Goal: Task Accomplishment & Management: Manage account settings

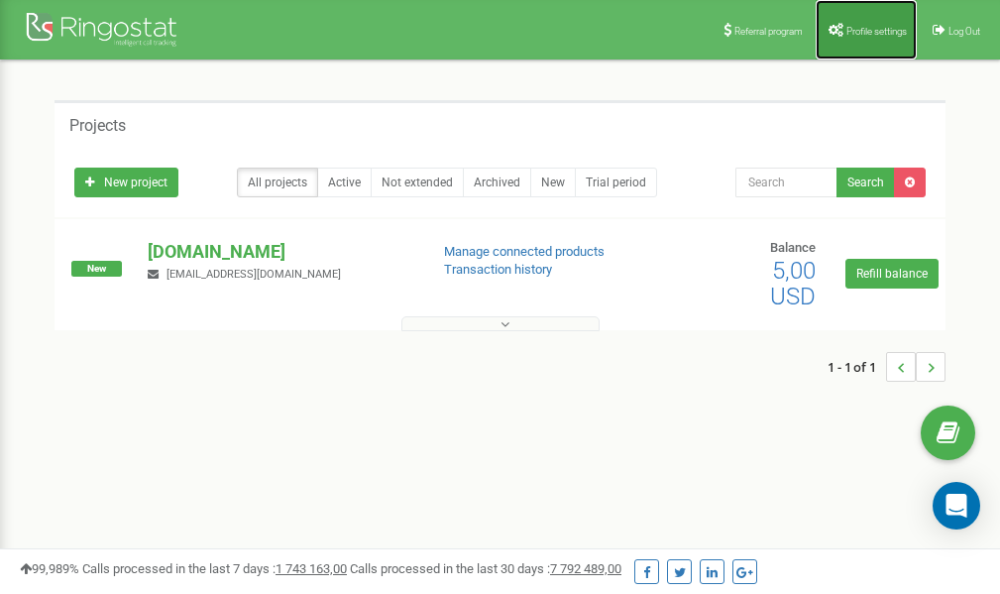
click at [860, 26] on span "Profile settings" at bounding box center [876, 31] width 60 height 11
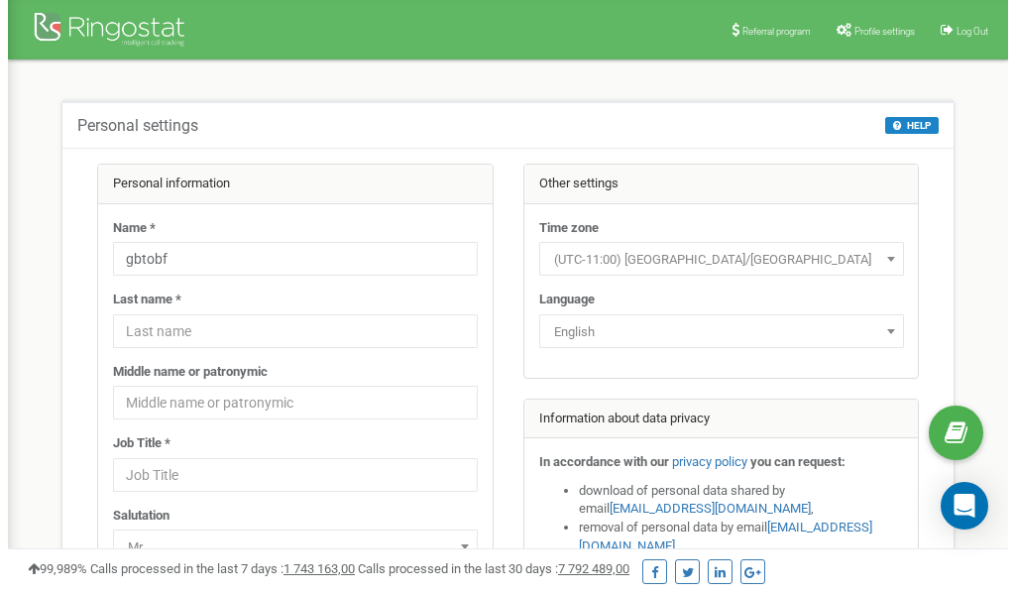
scroll to position [99, 0]
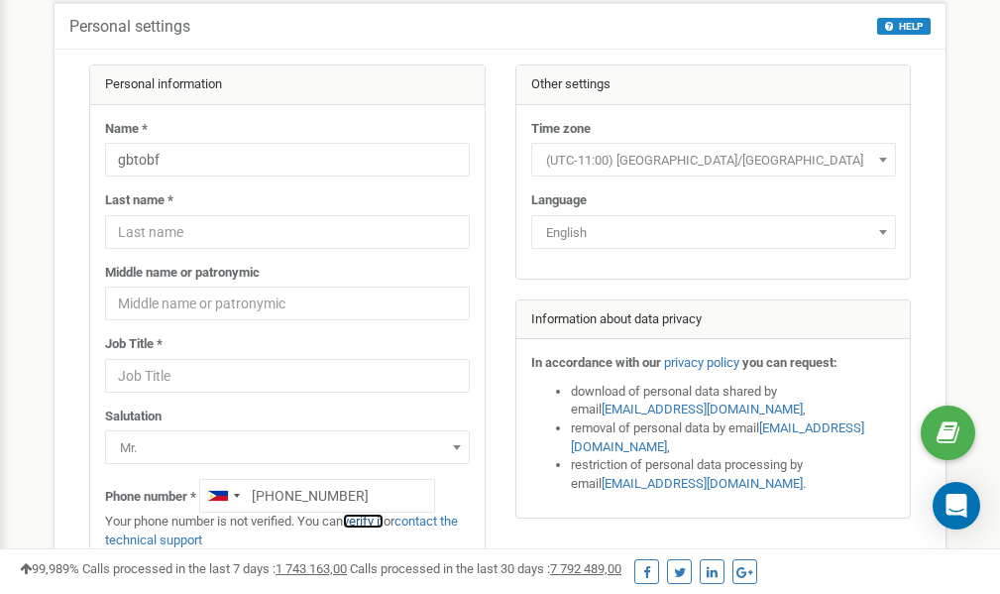
click at [372, 520] on link "verify it" at bounding box center [363, 520] width 41 height 15
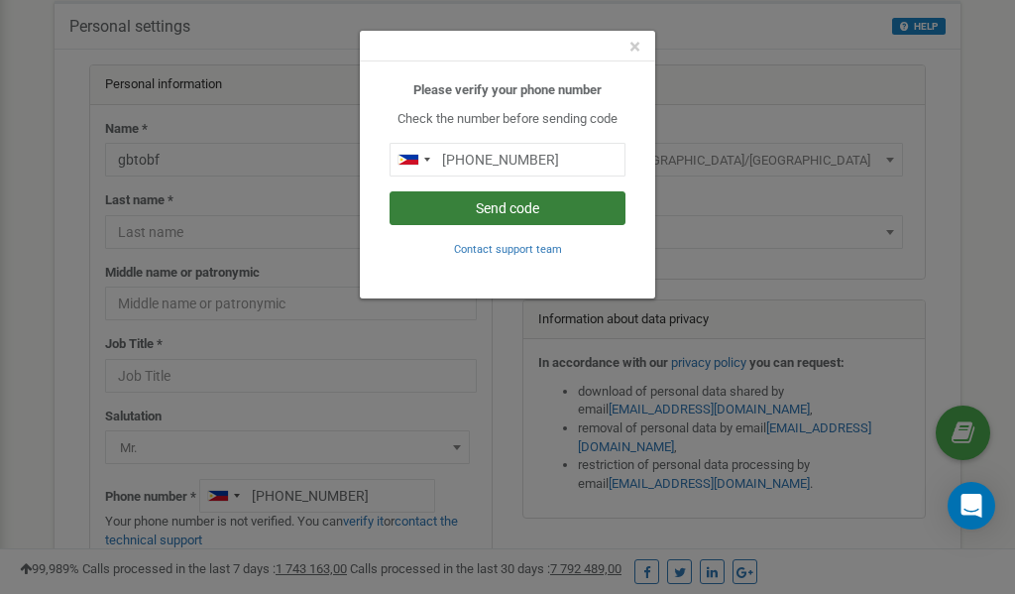
click at [514, 209] on button "Send code" at bounding box center [508, 208] width 236 height 34
